Goal: Task Accomplishment & Management: Complete application form

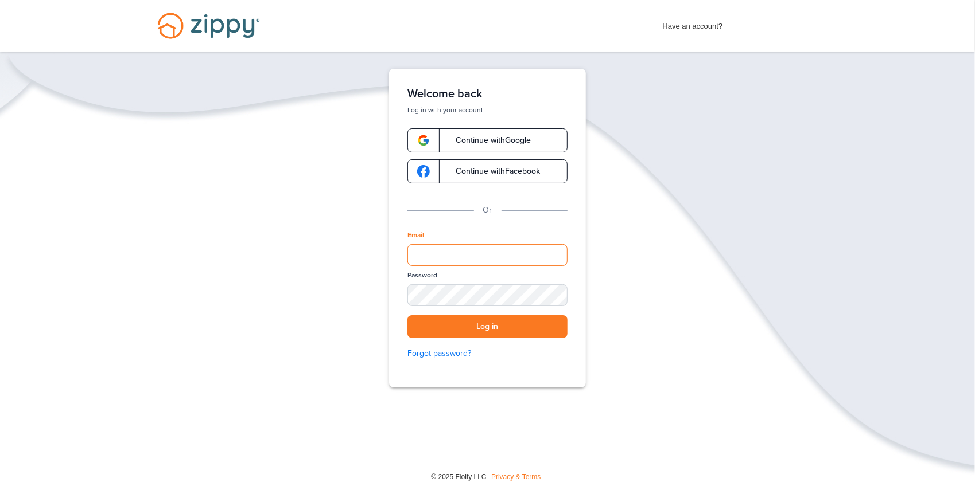
click at [422, 250] on input "Email" at bounding box center [487, 255] width 160 height 22
type input "**********"
click at [407, 315] on button "Log in" at bounding box center [487, 327] width 160 height 24
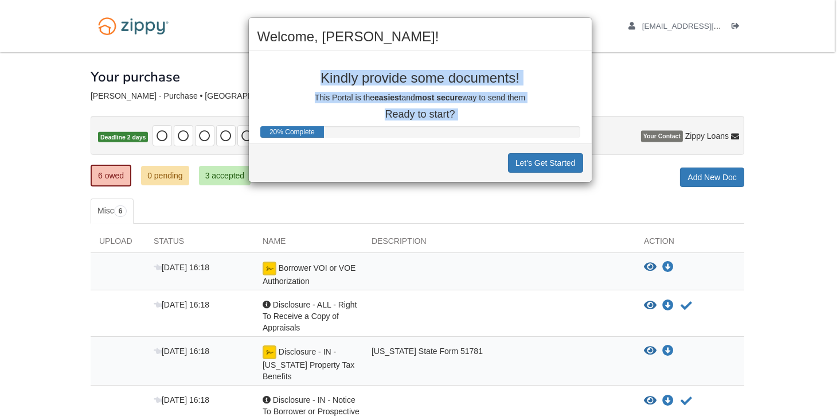
drag, startPoint x: 311, startPoint y: 67, endPoint x: 453, endPoint y: 120, distance: 150.8
click at [453, 120] on div "Welcome, [PERSON_NAME]! Kindly provide some documents! This Portal is the easie…" at bounding box center [420, 99] width 344 height 165
drag, startPoint x: 453, startPoint y: 120, endPoint x: 406, endPoint y: 80, distance: 61.4
copy div "Kindly provide some documents! This Portal is the easiest and most secure way t…"
click at [562, 72] on p "Kindly provide some documents!" at bounding box center [421, 78] width 326 height 15
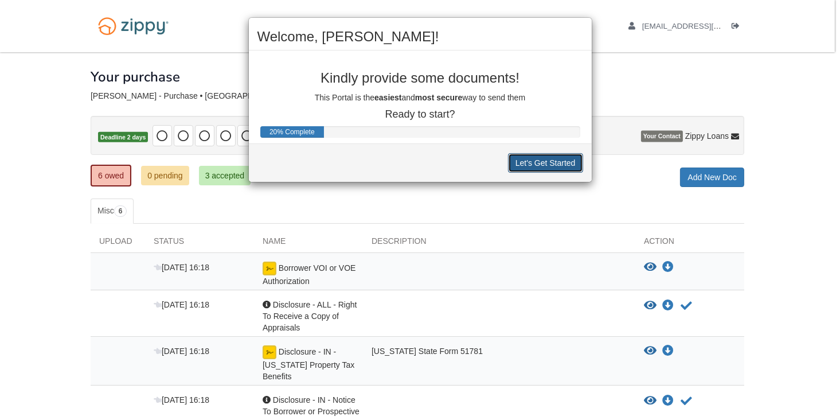
click at [537, 165] on button "Let's Get Started" at bounding box center [545, 163] width 75 height 20
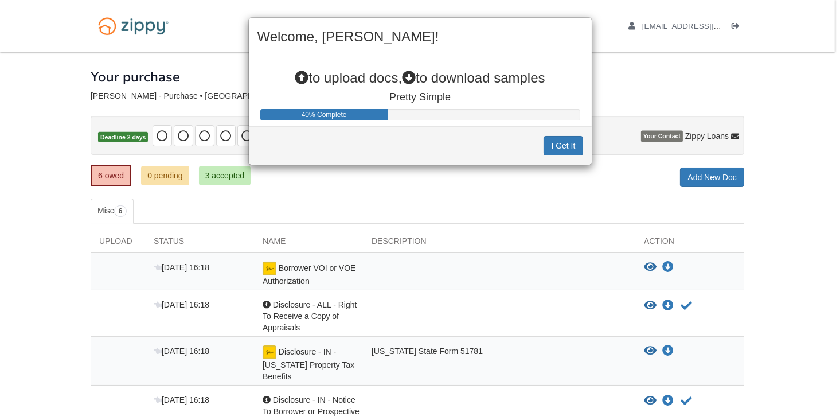
click at [369, 114] on div "40% Complete" at bounding box center [324, 114] width 128 height 11
click at [552, 145] on button "I Get It" at bounding box center [563, 146] width 39 height 20
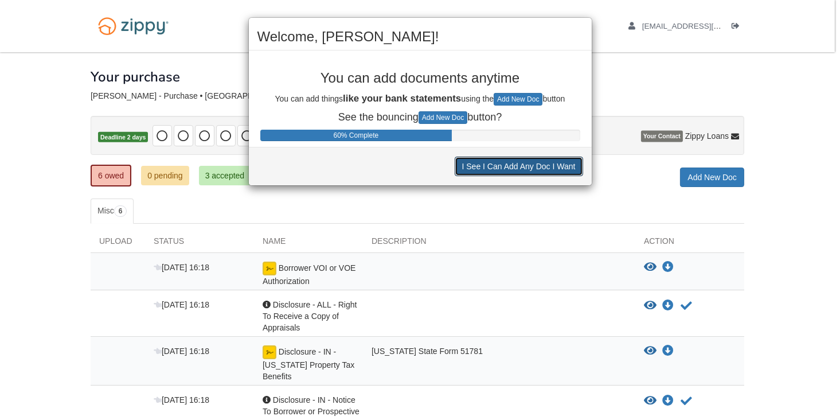
drag, startPoint x: 501, startPoint y: 169, endPoint x: 438, endPoint y: 91, distance: 100.4
click at [438, 91] on div "Welcome, [PERSON_NAME]! You can add documents anytime You can add things like y…" at bounding box center [420, 101] width 344 height 169
click at [494, 165] on button "I See I Can Add Any Doc I Want" at bounding box center [519, 167] width 128 height 20
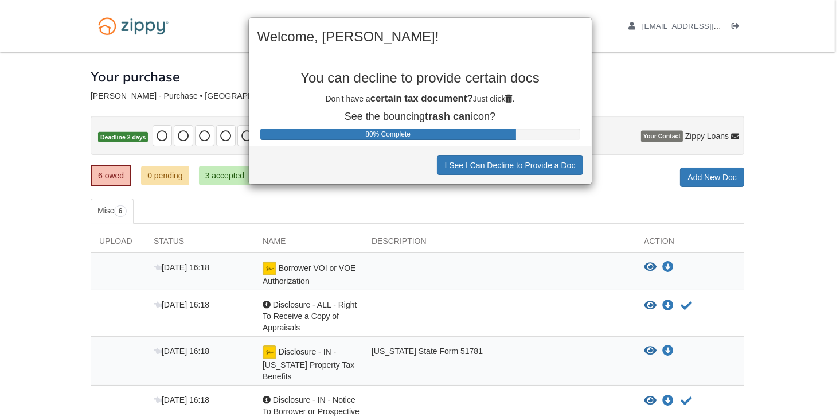
click at [442, 254] on div "Welcome, [PERSON_NAME]! You can decline to provide certain docs Don't have a ce…" at bounding box center [420, 210] width 840 height 420
click at [322, 84] on p "You can decline to provide certain docs" at bounding box center [421, 78] width 326 height 15
click at [636, 77] on div "Welcome, [PERSON_NAME]! You can decline to provide certain docs Don't have a ce…" at bounding box center [420, 210] width 840 height 420
click at [723, 180] on div "Welcome, [PERSON_NAME]! You can decline to provide certain docs Don't have a ce…" at bounding box center [420, 210] width 840 height 420
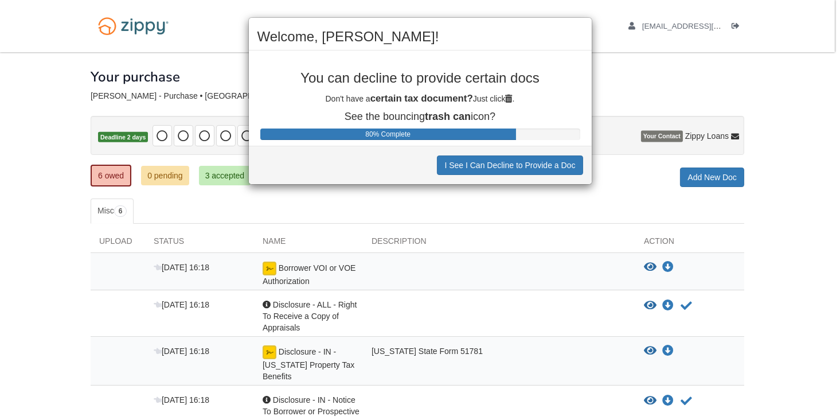
click at [394, 135] on div "80% Complete" at bounding box center [388, 133] width 256 height 11
click at [394, 133] on div "80% Complete" at bounding box center [388, 133] width 256 height 11
click at [509, 262] on div "Welcome, [PERSON_NAME]! You can decline to provide certain docs Don't have a ce…" at bounding box center [420, 210] width 840 height 420
click at [166, 134] on div "Welcome, [PERSON_NAME]! You can decline to provide certain docs Don't have a ce…" at bounding box center [420, 210] width 840 height 420
click at [183, 135] on div "Welcome, [PERSON_NAME]! You can decline to provide certain docs Don't have a ce…" at bounding box center [420, 210] width 840 height 420
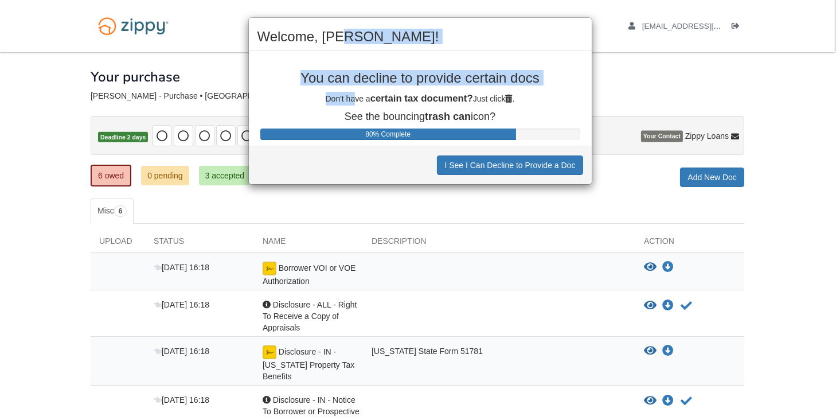
drag, startPoint x: 345, startPoint y: 26, endPoint x: 367, endPoint y: 90, distance: 67.1
click at [360, 90] on div "Welcome, [PERSON_NAME]! You can decline to provide certain docs Don't have a ce…" at bounding box center [420, 100] width 344 height 167
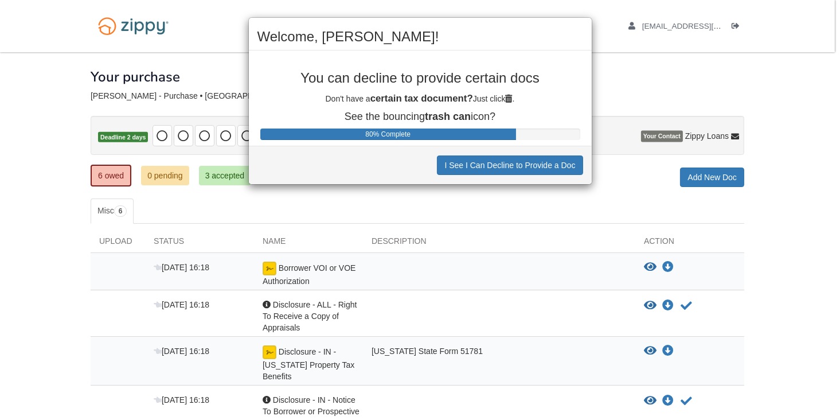
click at [652, 104] on div "Welcome, [PERSON_NAME]! You can decline to provide certain docs Don't have a ce…" at bounding box center [420, 210] width 840 height 420
